Goal: Task Accomplishment & Management: Complete application form

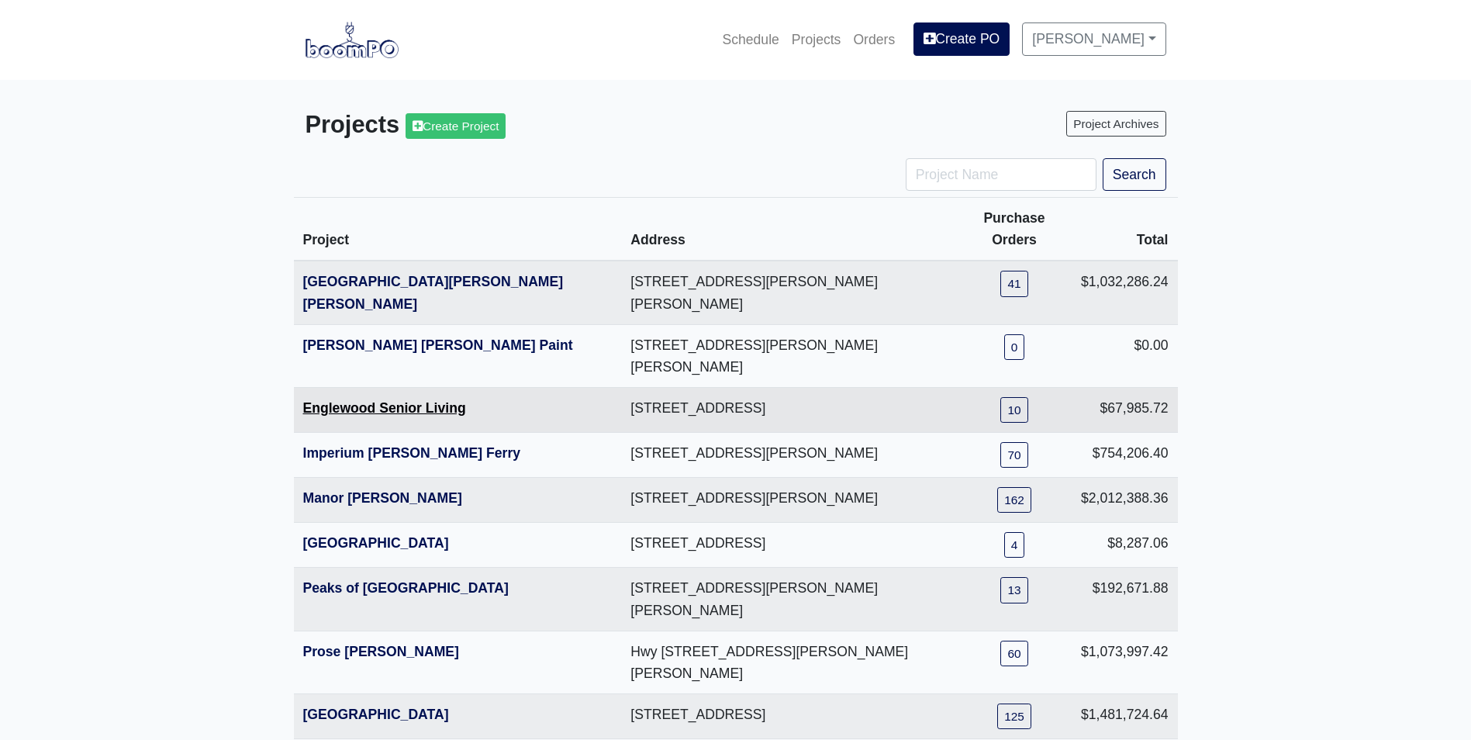
click at [375, 400] on link "Englewood Senior Living" at bounding box center [384, 408] width 163 height 16
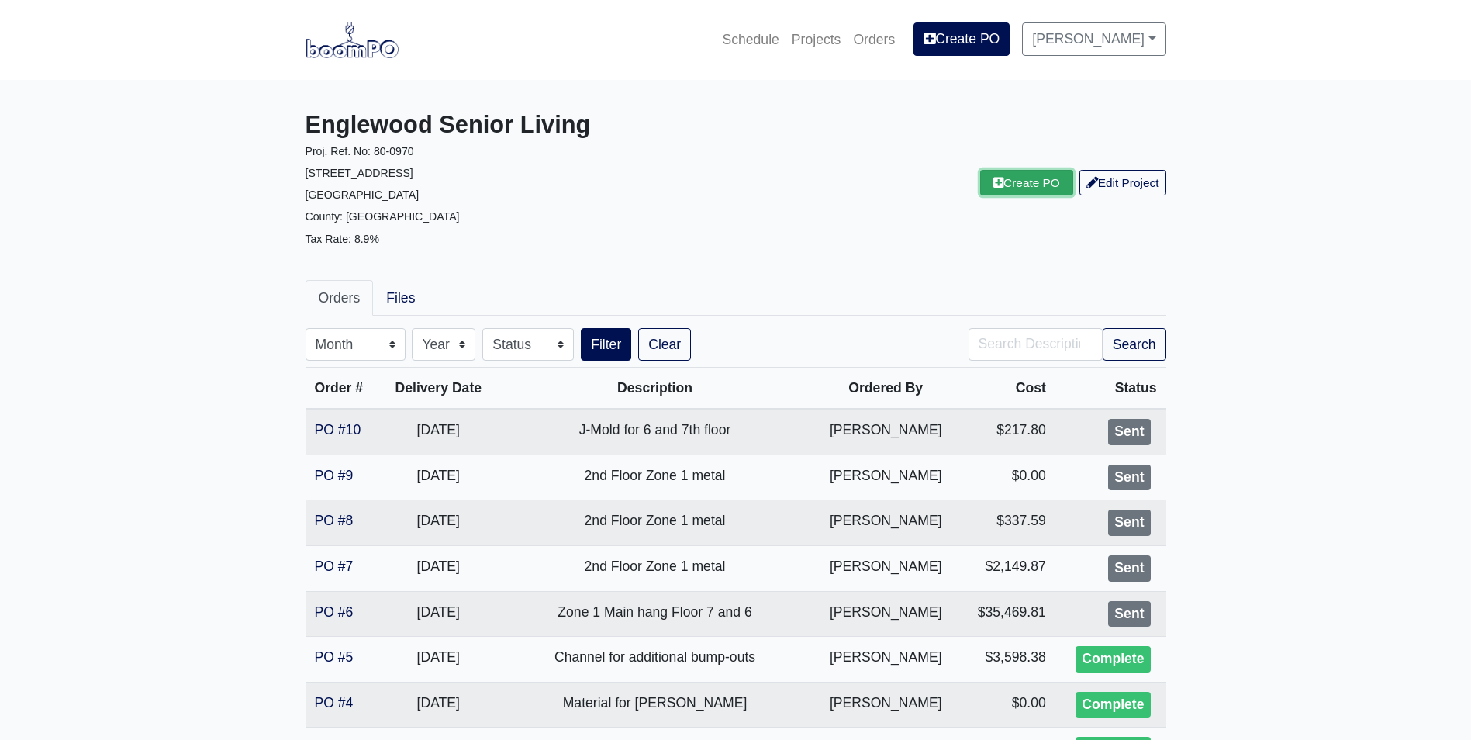
click at [994, 185] on icon at bounding box center [998, 183] width 10 height 12
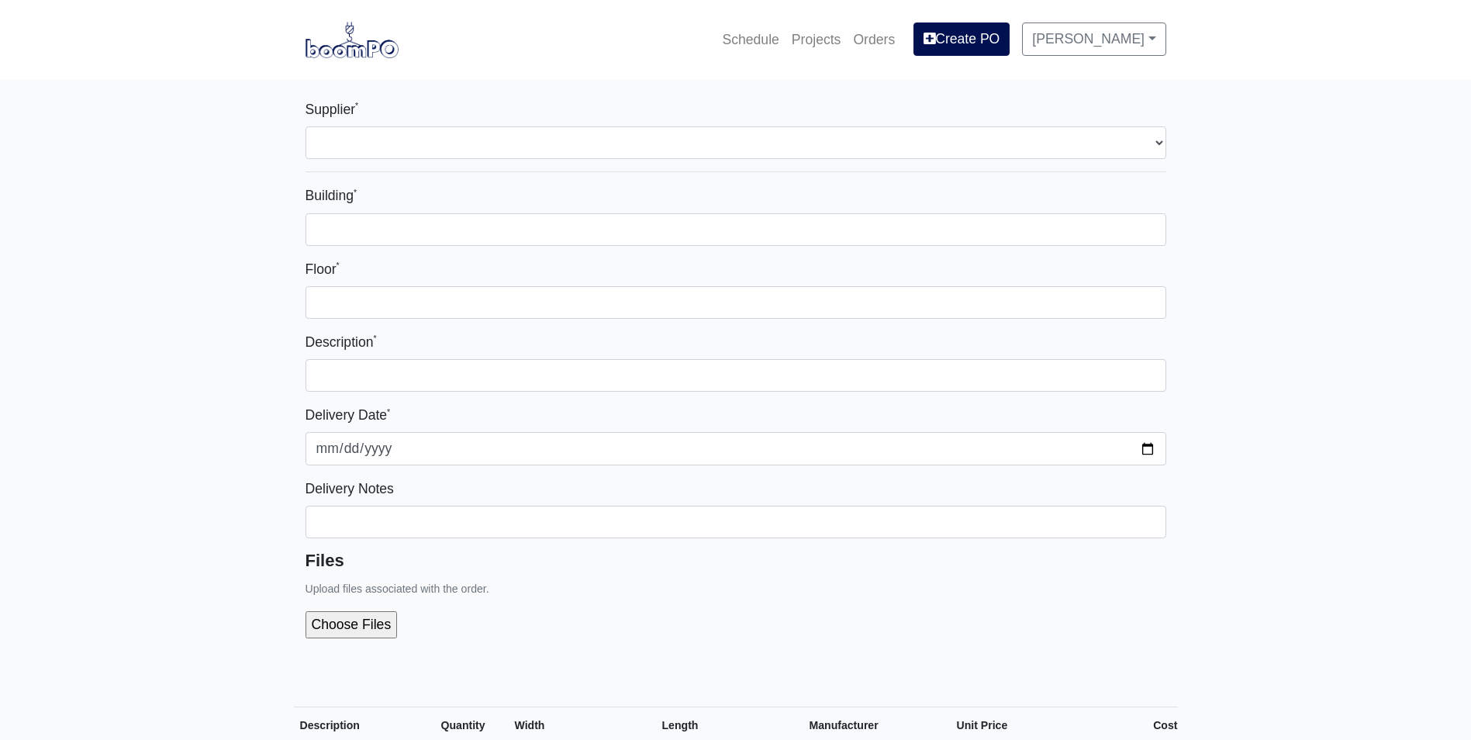
select select
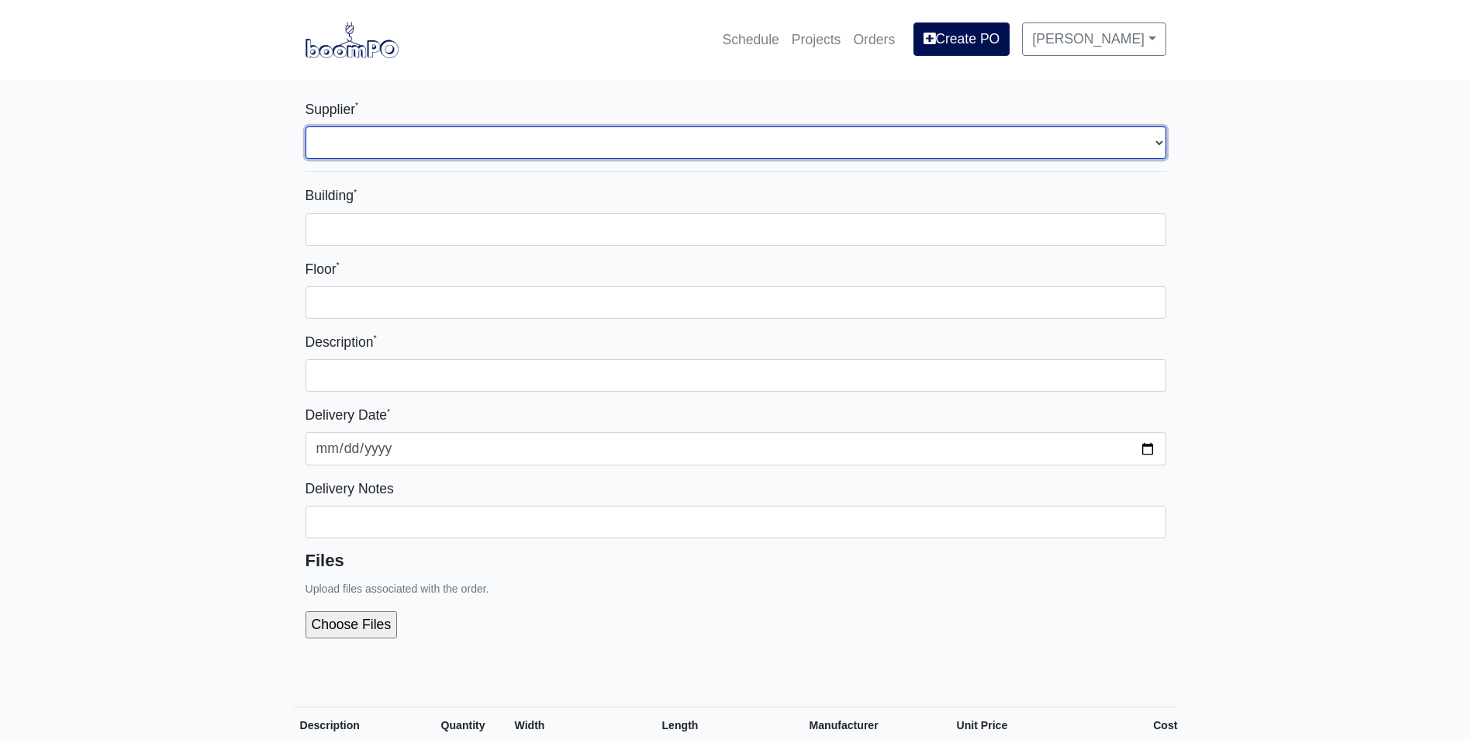
click at [315, 136] on select "Select one... L&W Supply - [GEOGRAPHIC_DATA], [GEOGRAPHIC_DATA]" at bounding box center [736, 142] width 861 height 33
select select "1"
click at [306, 126] on select "Select one... L&W Supply - [GEOGRAPHIC_DATA], [GEOGRAPHIC_DATA]" at bounding box center [736, 142] width 861 height 33
select select
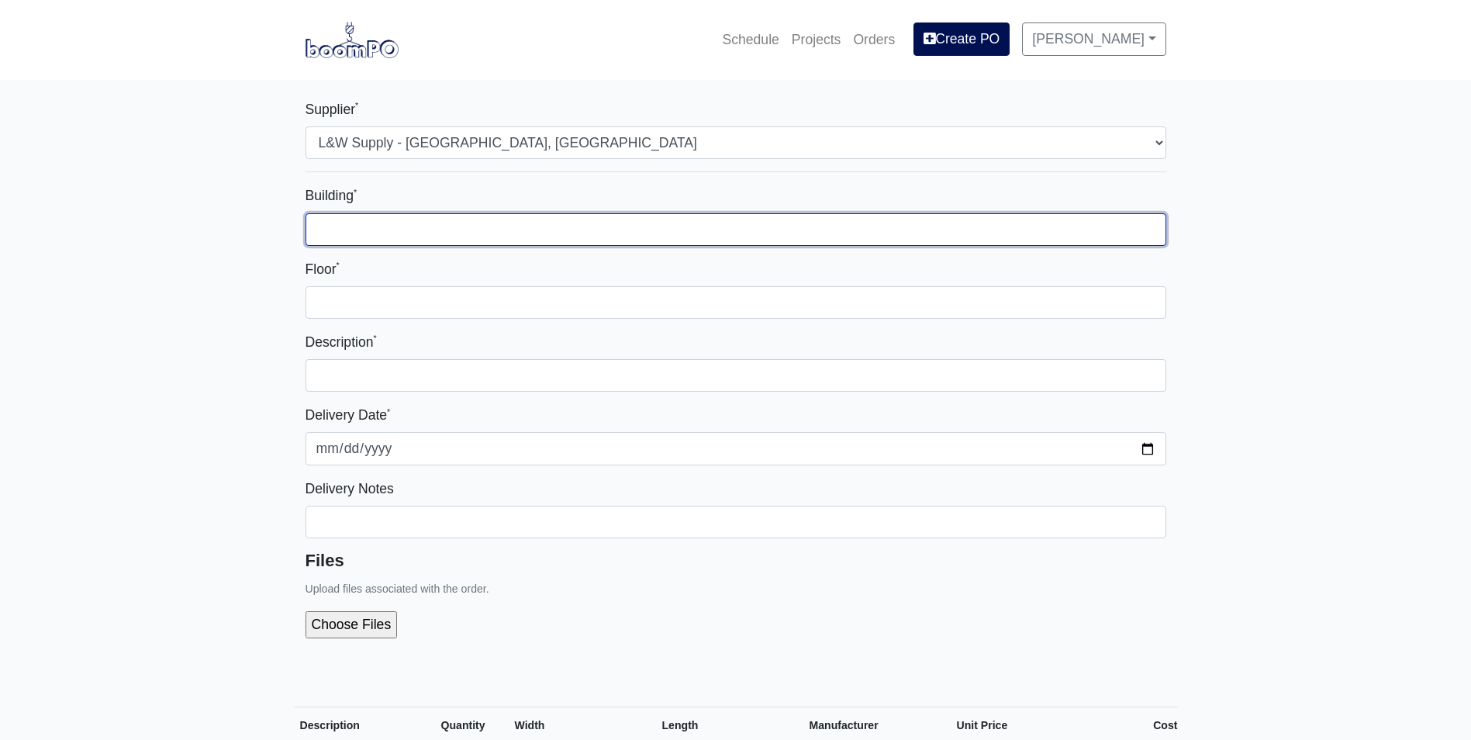
click at [328, 227] on input "Building *" at bounding box center [736, 229] width 861 height 33
type input "Zone 1"
drag, startPoint x: 369, startPoint y: 228, endPoint x: 267, endPoint y: 231, distance: 102.4
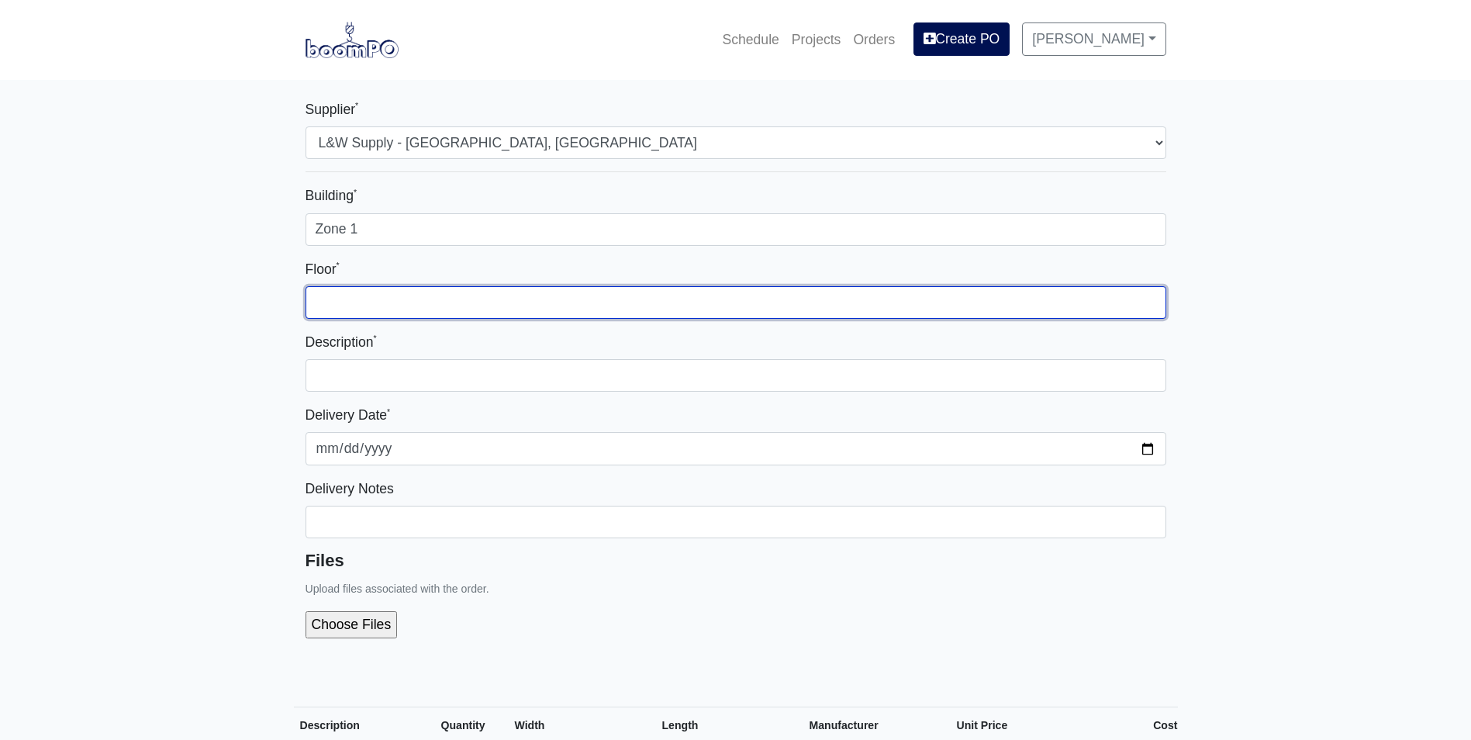
click at [310, 294] on input "Floor *" at bounding box center [736, 302] width 861 height 33
type input "ALL"
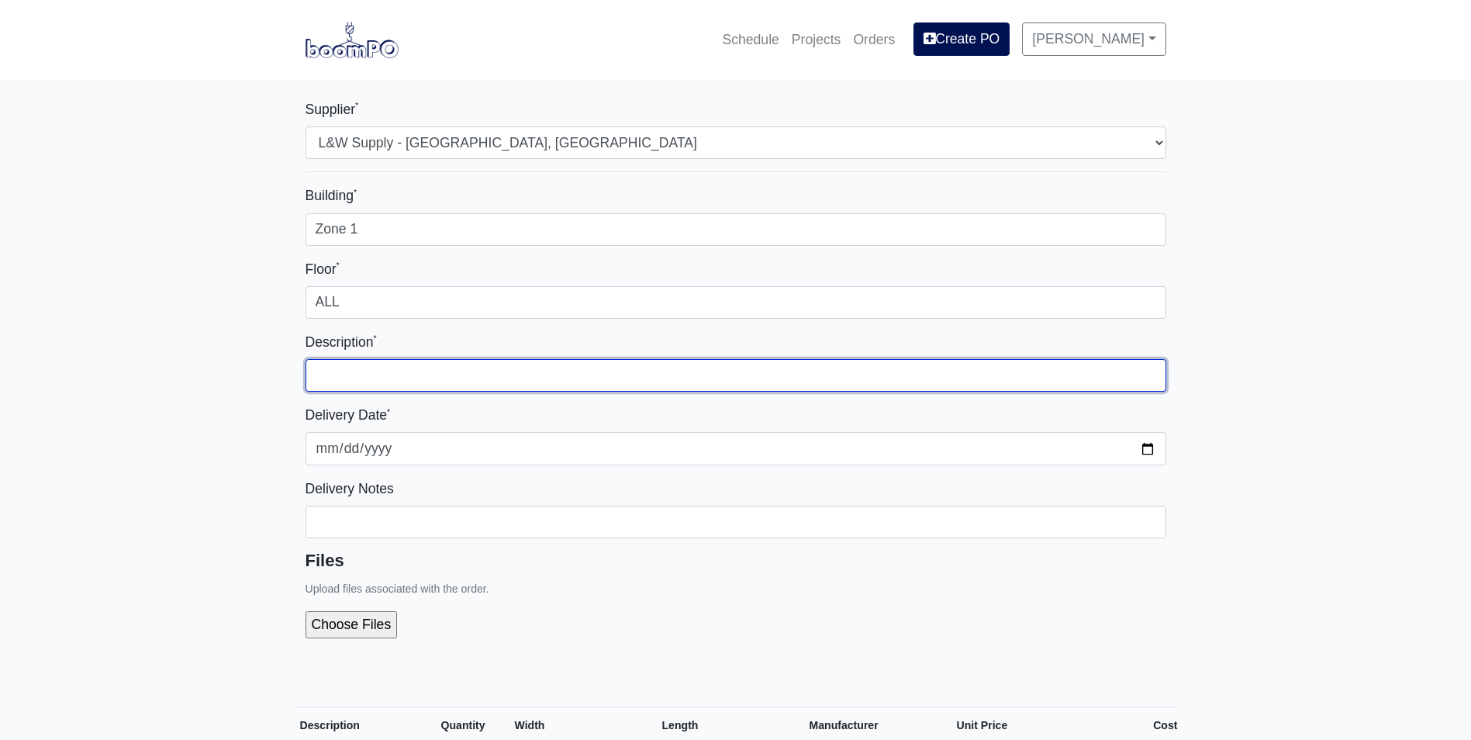
click at [319, 375] on input "text" at bounding box center [736, 375] width 861 height 33
type input "Finish material"
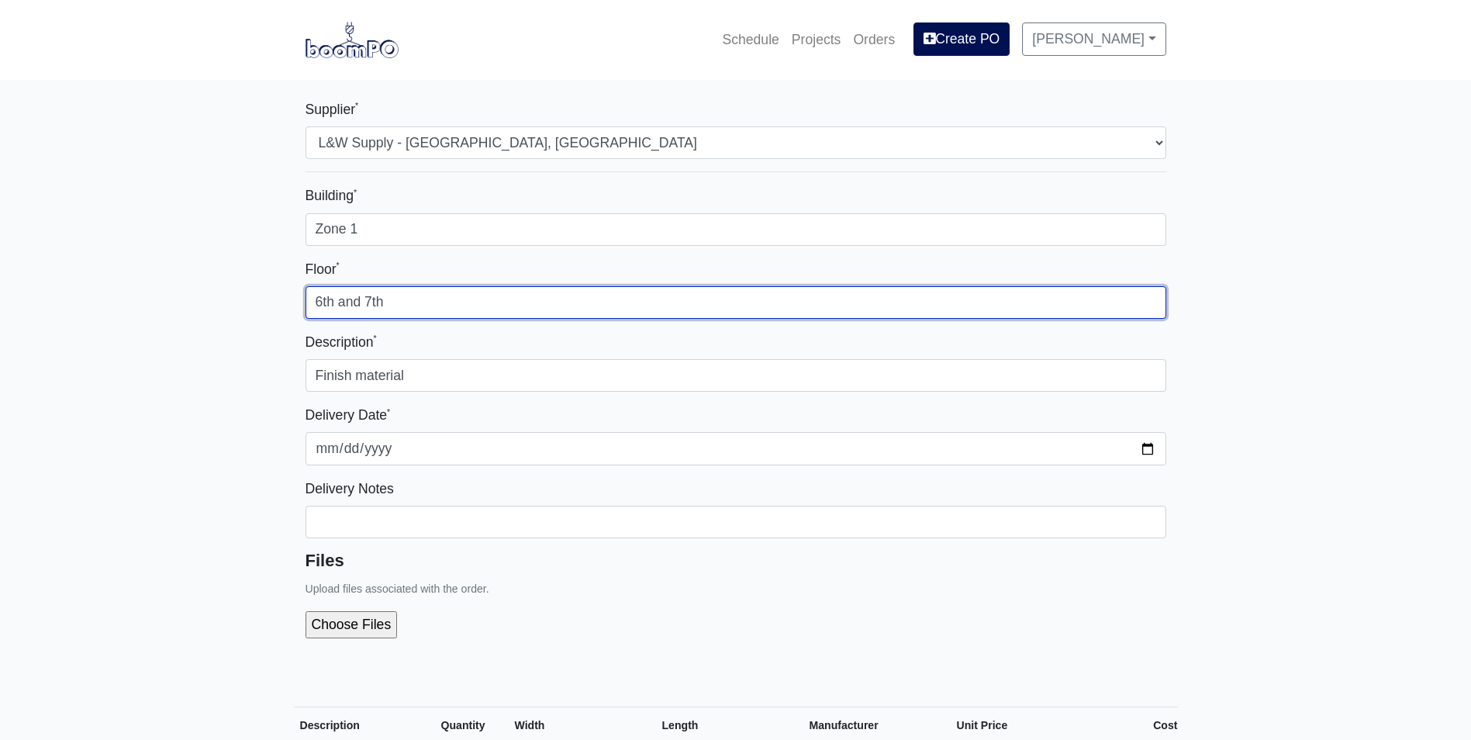
type input "6th and 7th"
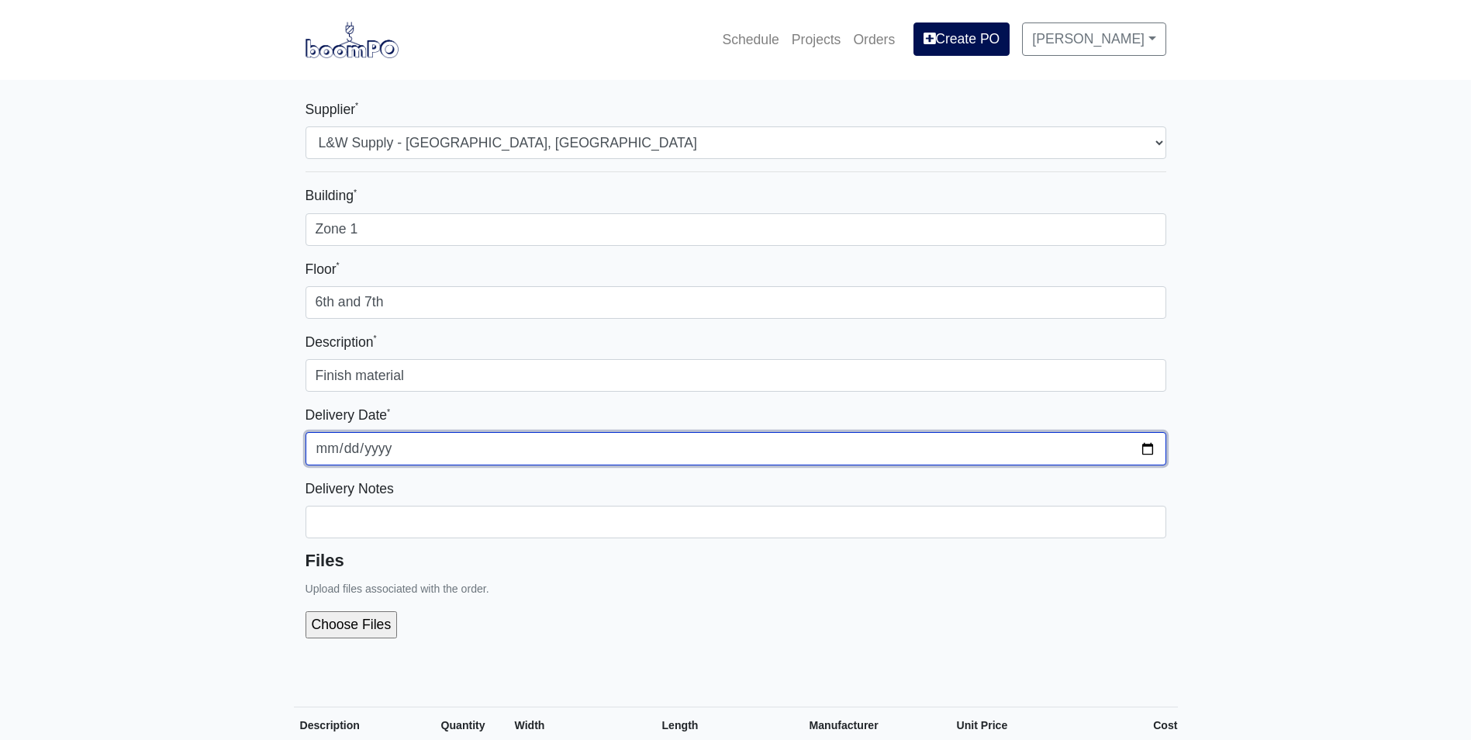
click at [1145, 451] on input "[DATE]" at bounding box center [736, 448] width 861 height 33
type input "[DATE]"
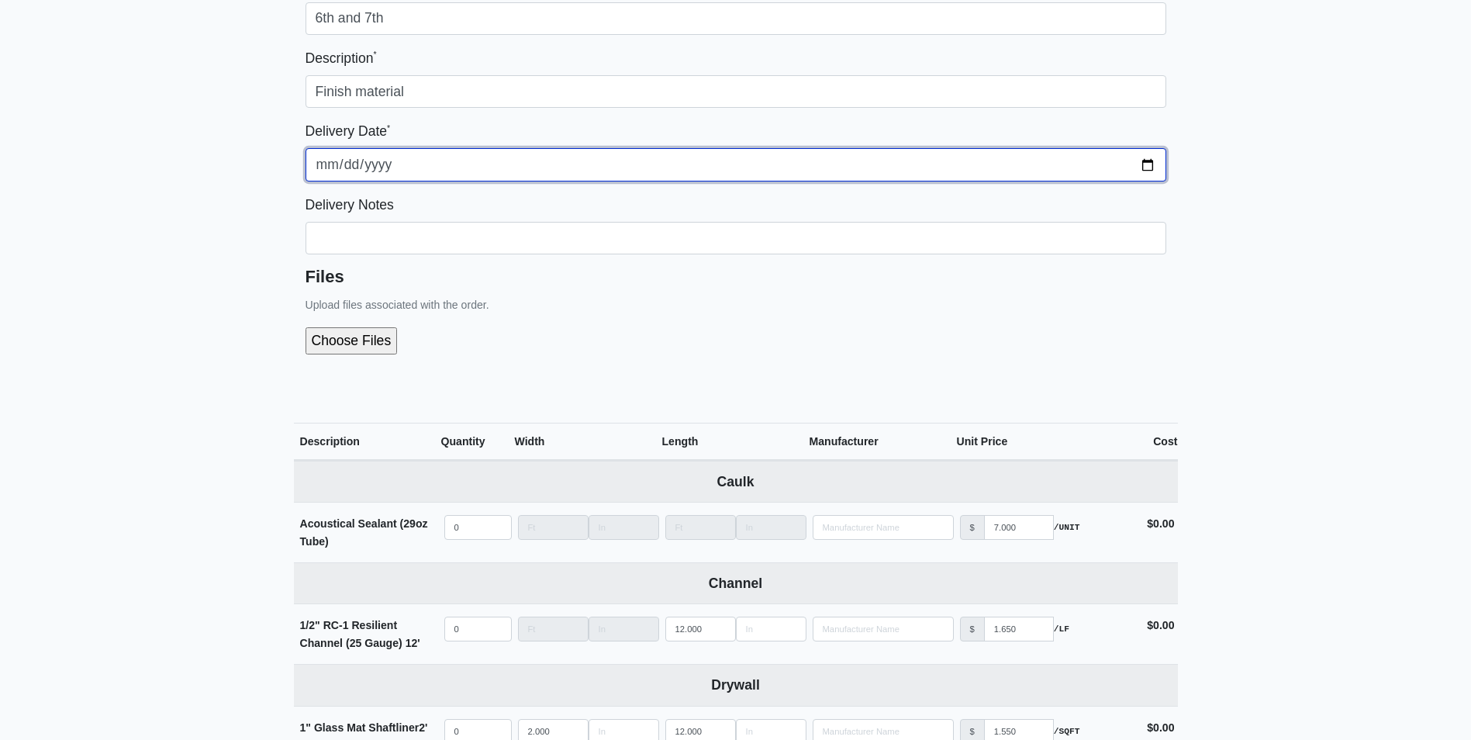
scroll to position [78, 0]
